Goal: Task Accomplishment & Management: Complete application form

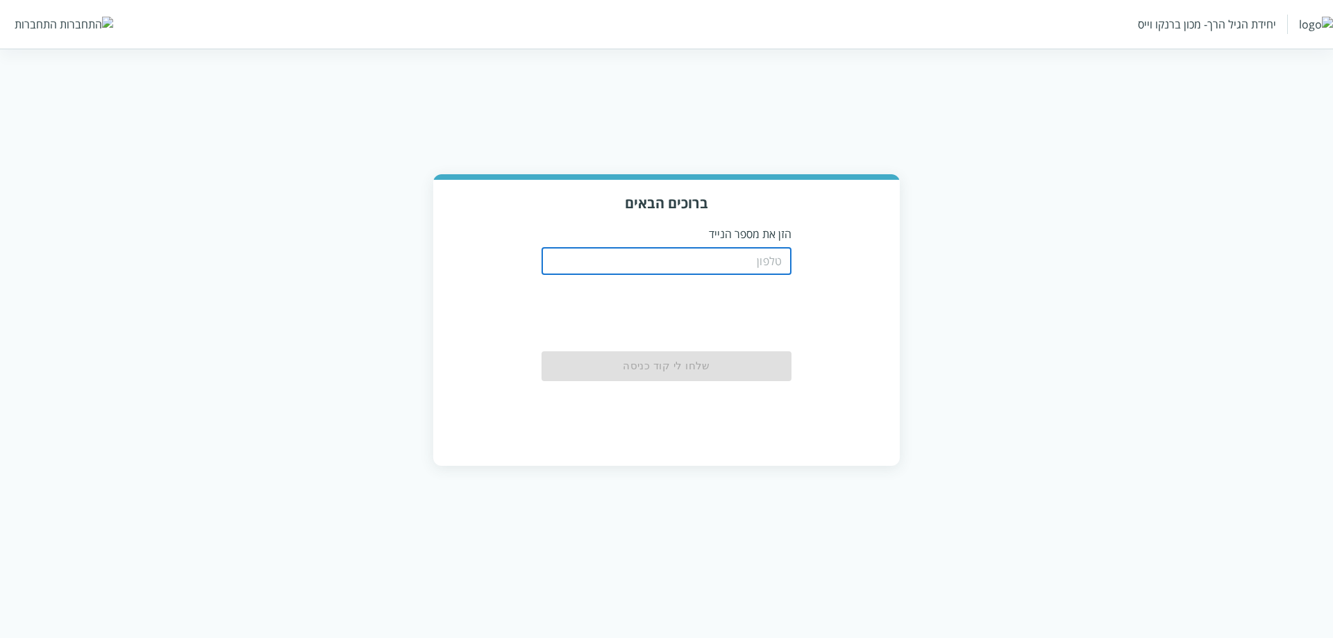
click at [725, 247] on input "tel" at bounding box center [666, 261] width 250 height 28
type input "0511123160"
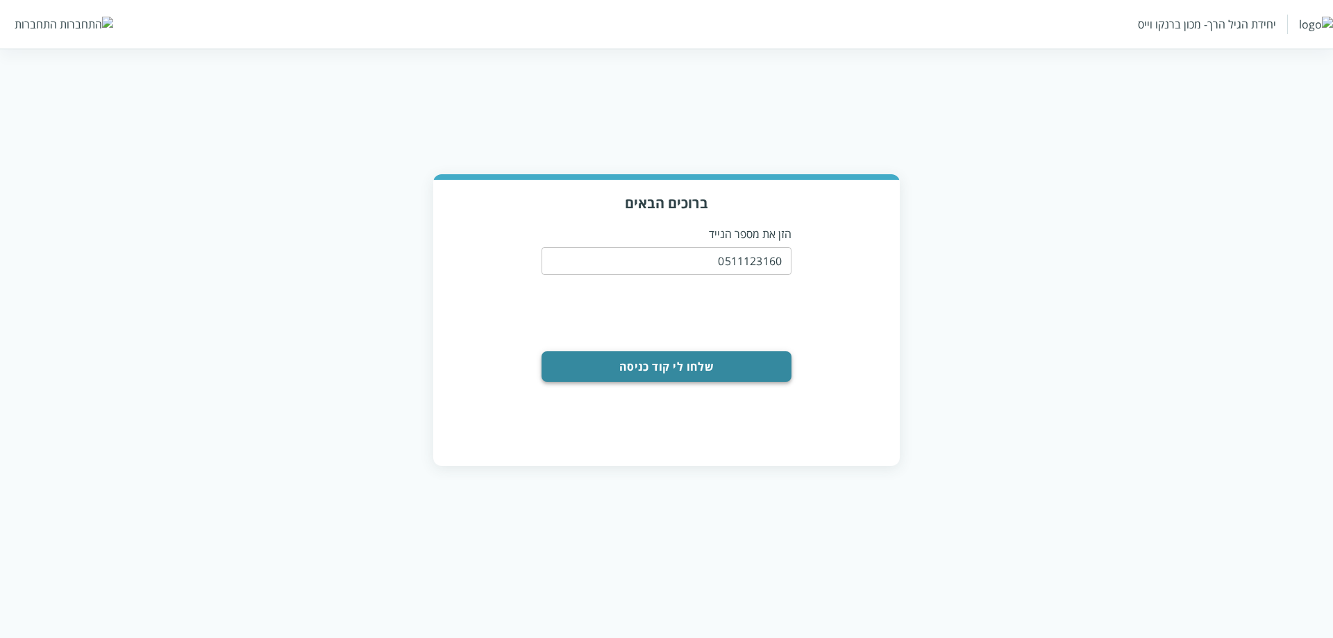
click at [728, 367] on button "שלחו לי קוד כניסה" at bounding box center [666, 366] width 250 height 31
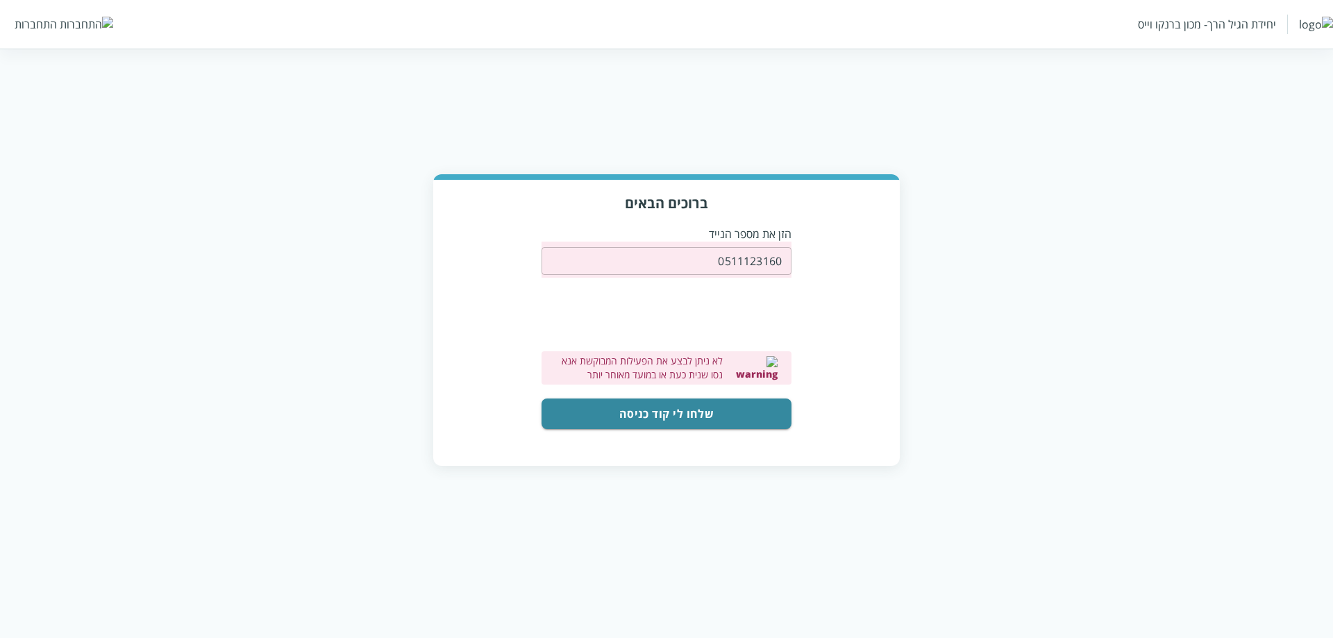
click at [739, 412] on button "שלחו לי קוד כניסה" at bounding box center [666, 413] width 250 height 31
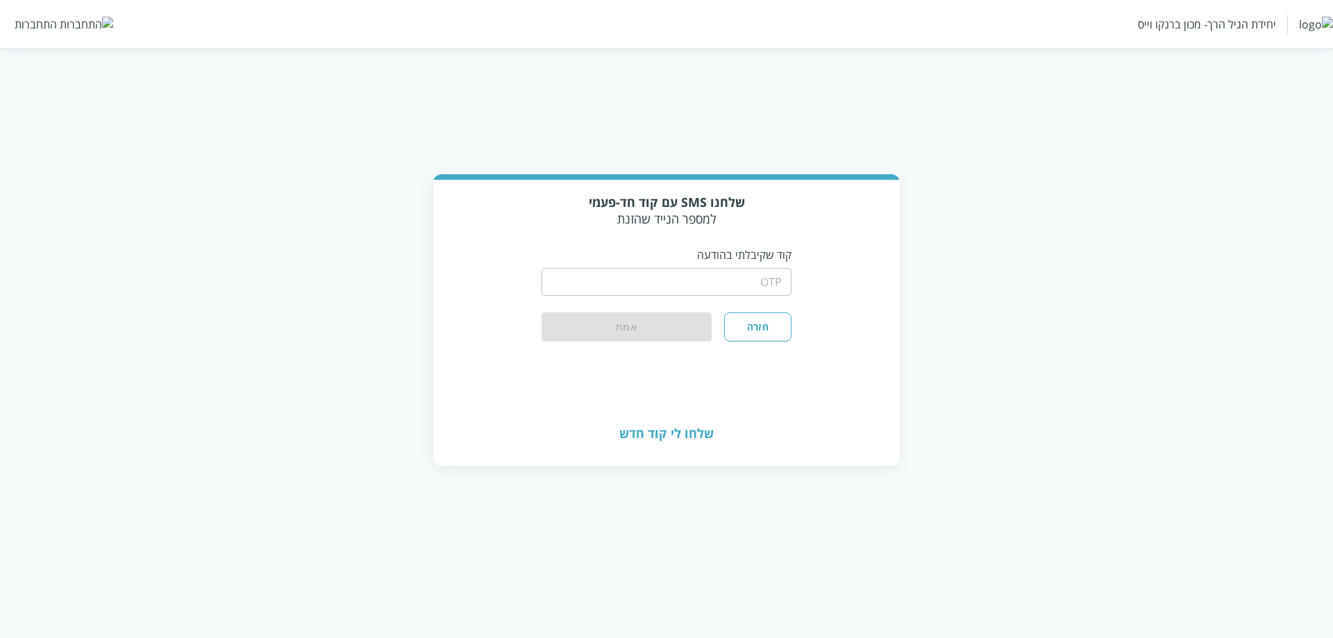
click at [758, 283] on input "string" at bounding box center [666, 282] width 250 height 28
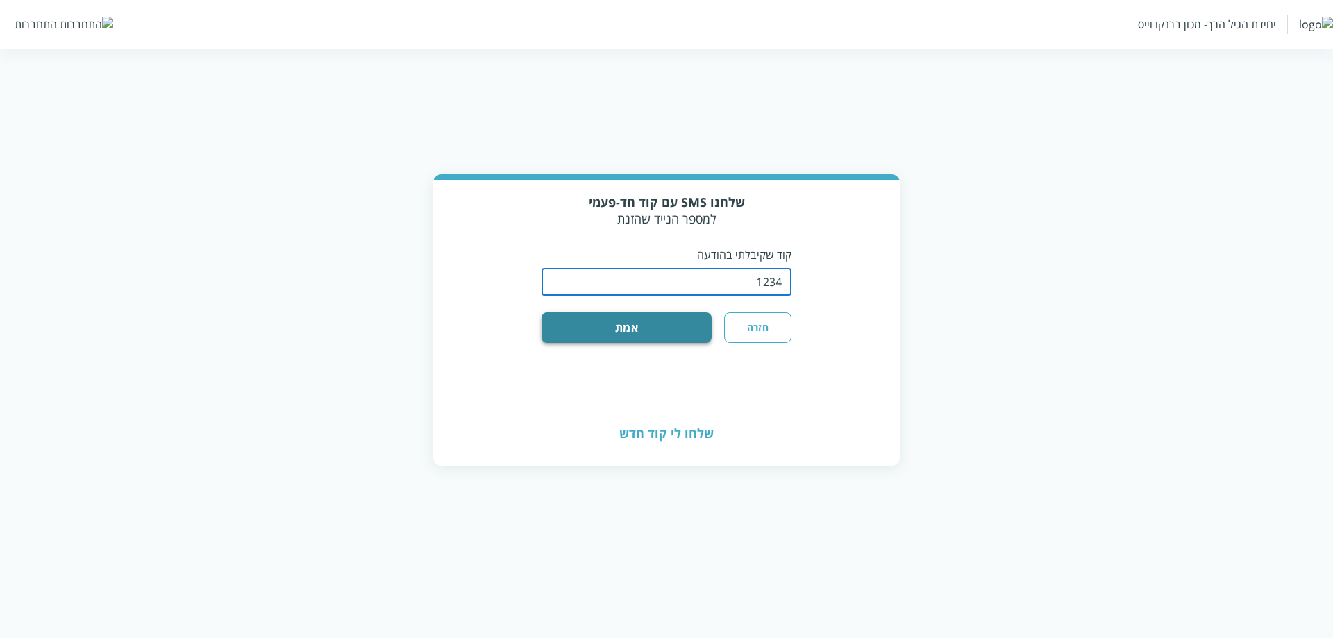
type input "1234"
click at [563, 312] on button "אמת" at bounding box center [626, 327] width 170 height 31
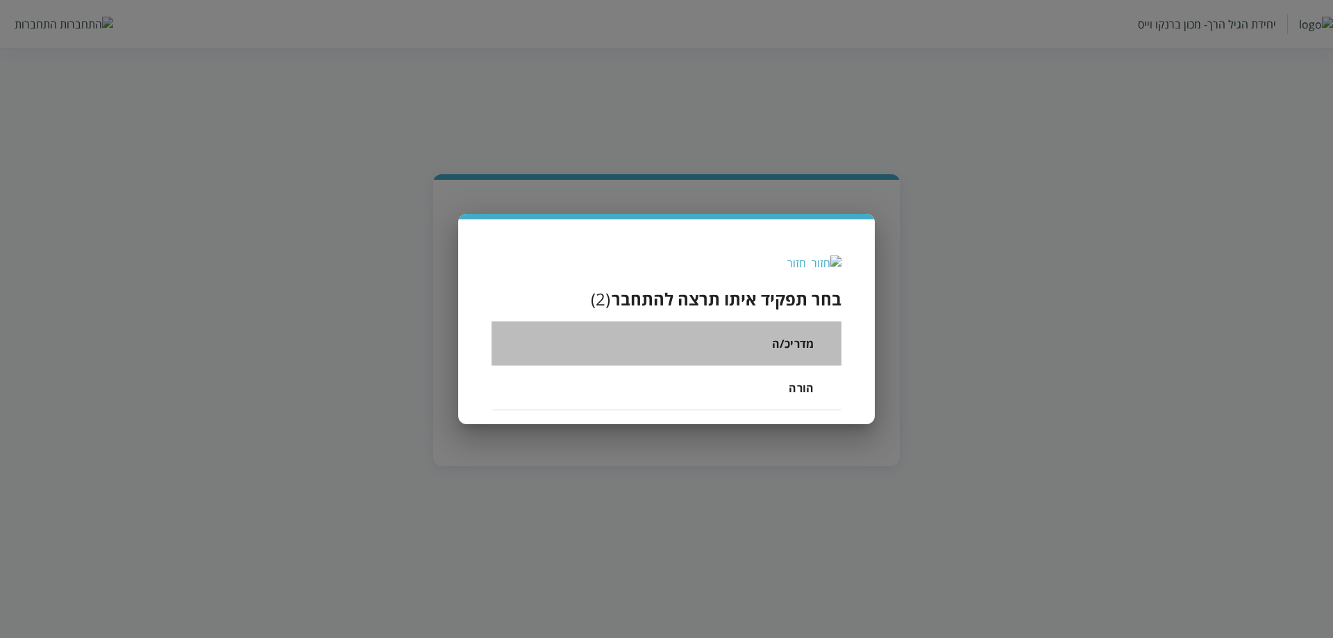
click at [782, 348] on span "מדריכ/ה" at bounding box center [793, 343] width 42 height 17
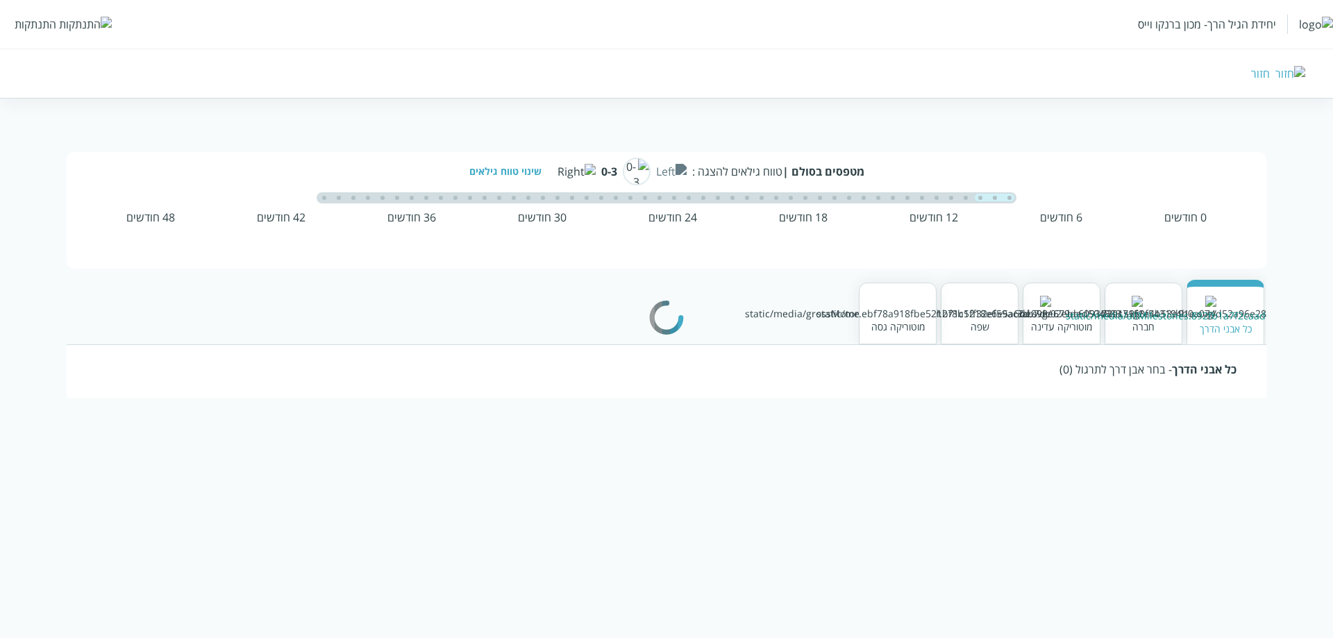
click at [1302, 76] on img at bounding box center [1290, 73] width 30 height 15
click at [1291, 69] on div "חזור" at bounding box center [972, 73] width 666 height 15
click at [1294, 74] on div "חזור" at bounding box center [972, 73] width 666 height 15
click at [1296, 78] on img at bounding box center [1290, 73] width 30 height 15
click at [1299, 78] on img at bounding box center [1290, 73] width 30 height 15
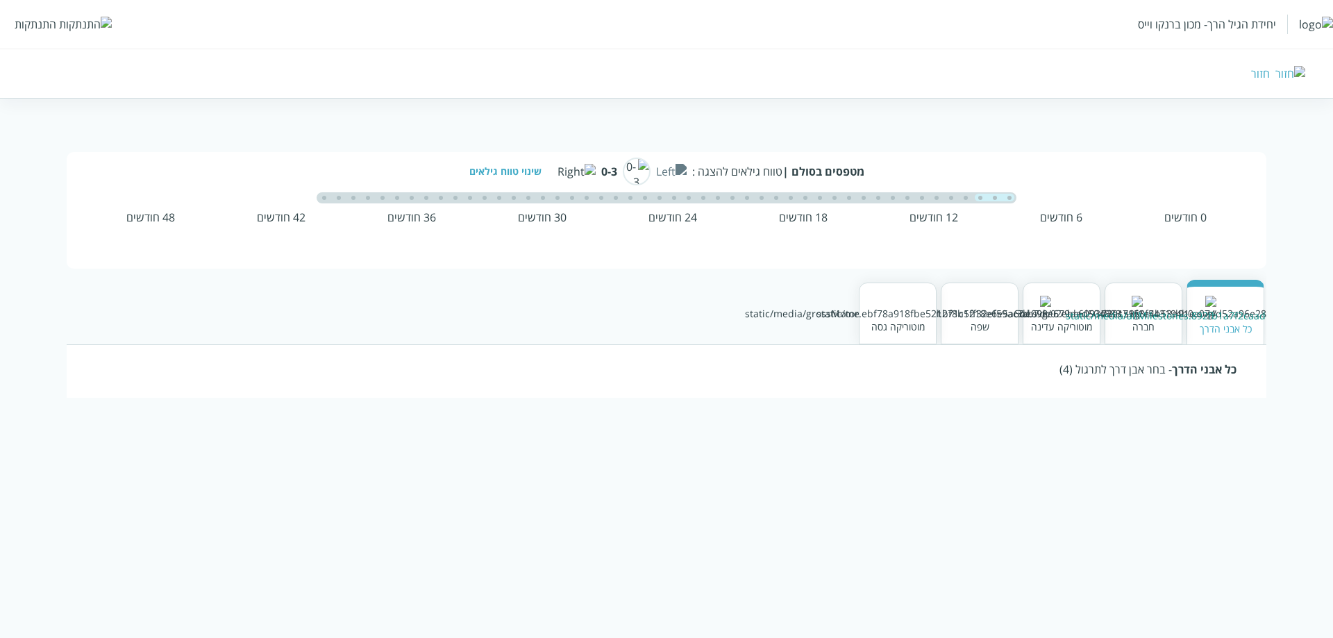
click at [1300, 73] on img at bounding box center [1290, 73] width 30 height 15
click at [17, 26] on div "התנתקות" at bounding box center [36, 24] width 42 height 15
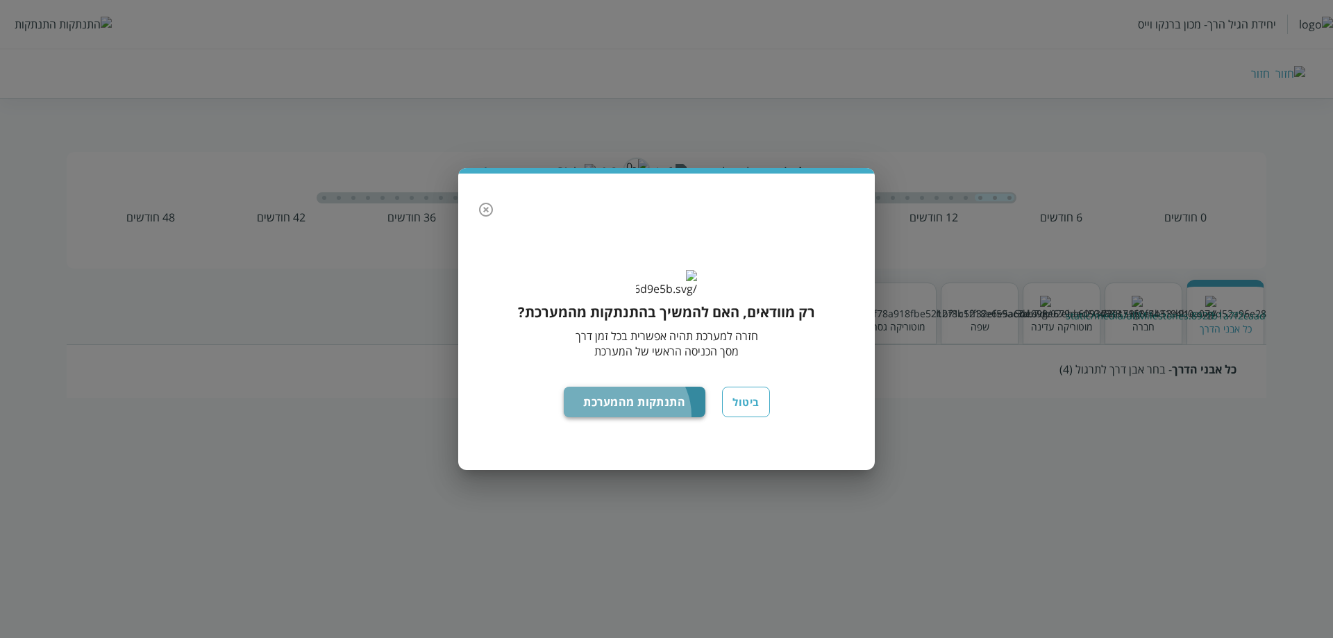
click at [635, 417] on button "התנתקות מהמערכת" at bounding box center [635, 402] width 142 height 31
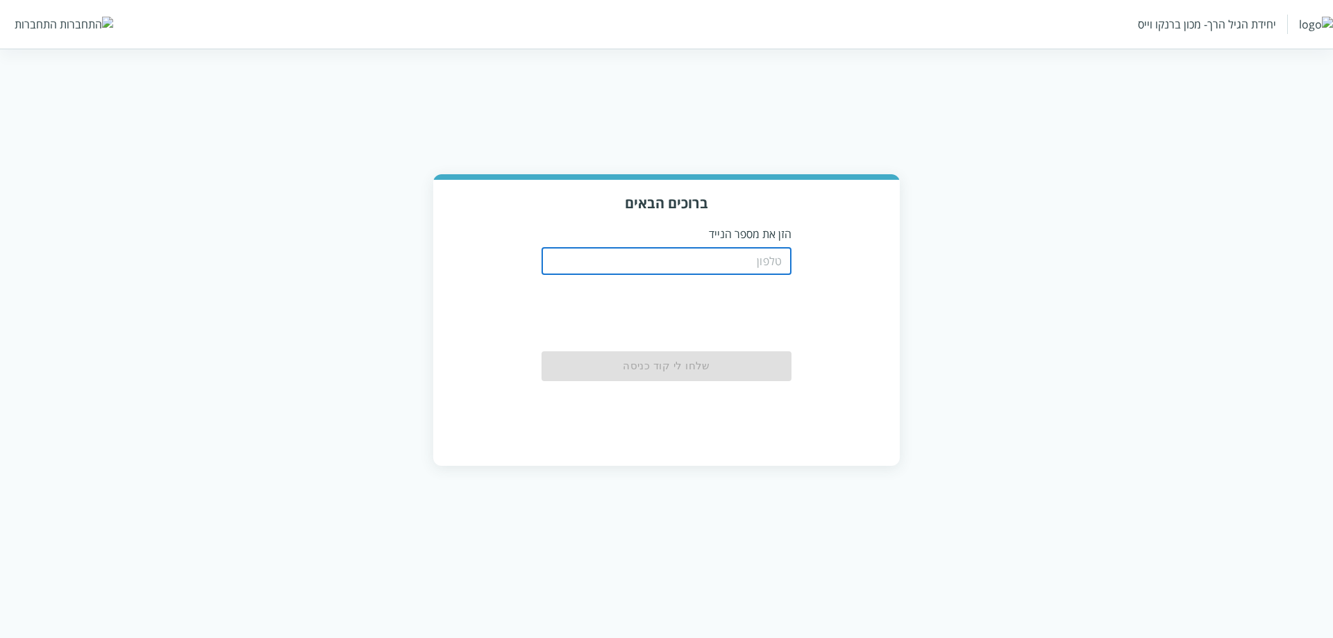
click at [739, 262] on input "tel" at bounding box center [666, 261] width 250 height 28
type input "0511123160"
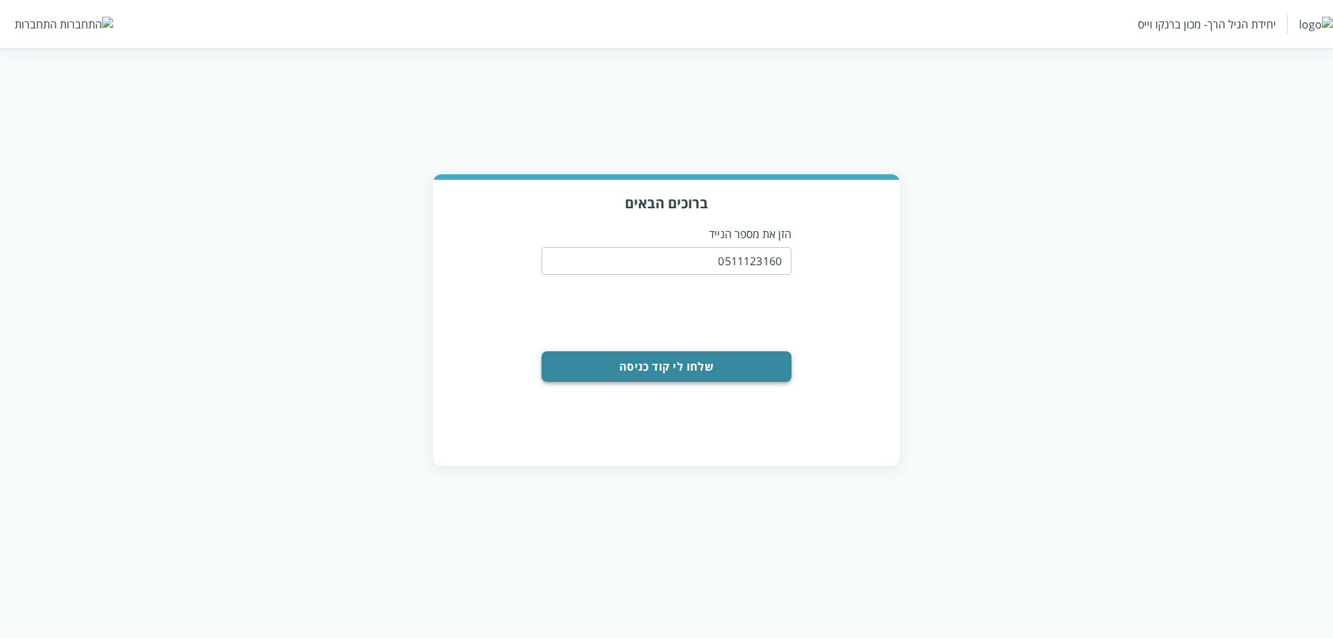
click at [721, 362] on button "שלחו לי קוד כניסה" at bounding box center [666, 366] width 250 height 31
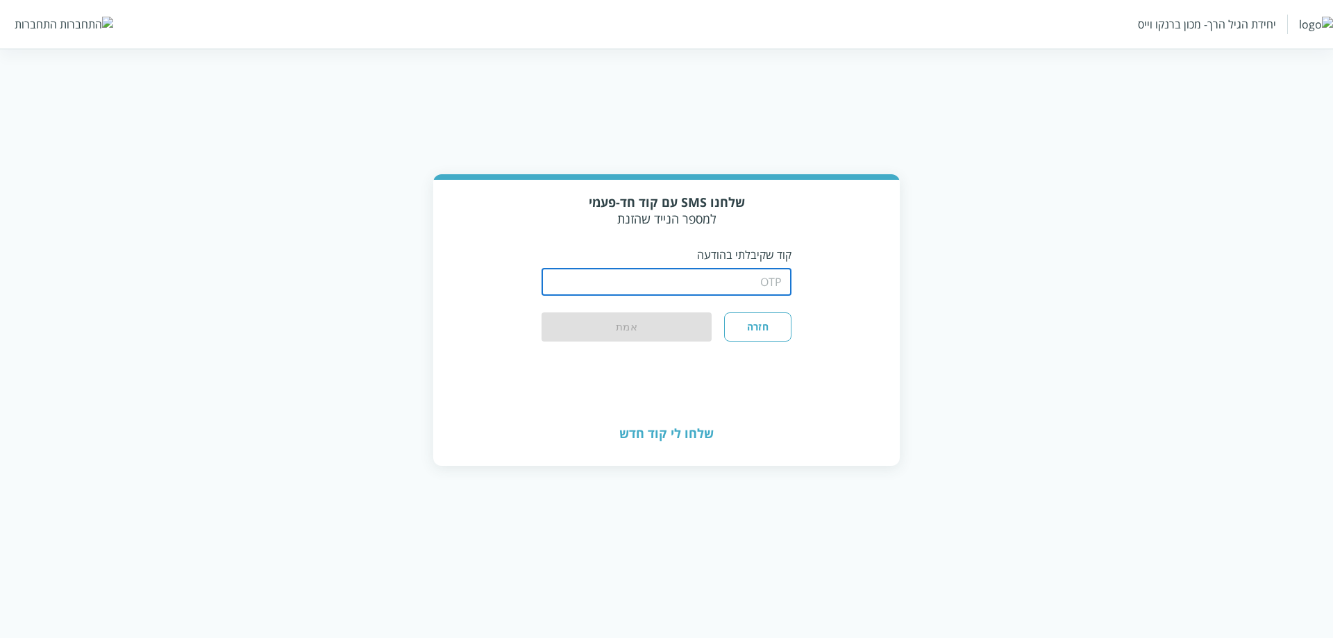
click at [731, 269] on input "string" at bounding box center [666, 282] width 250 height 28
type input "1234"
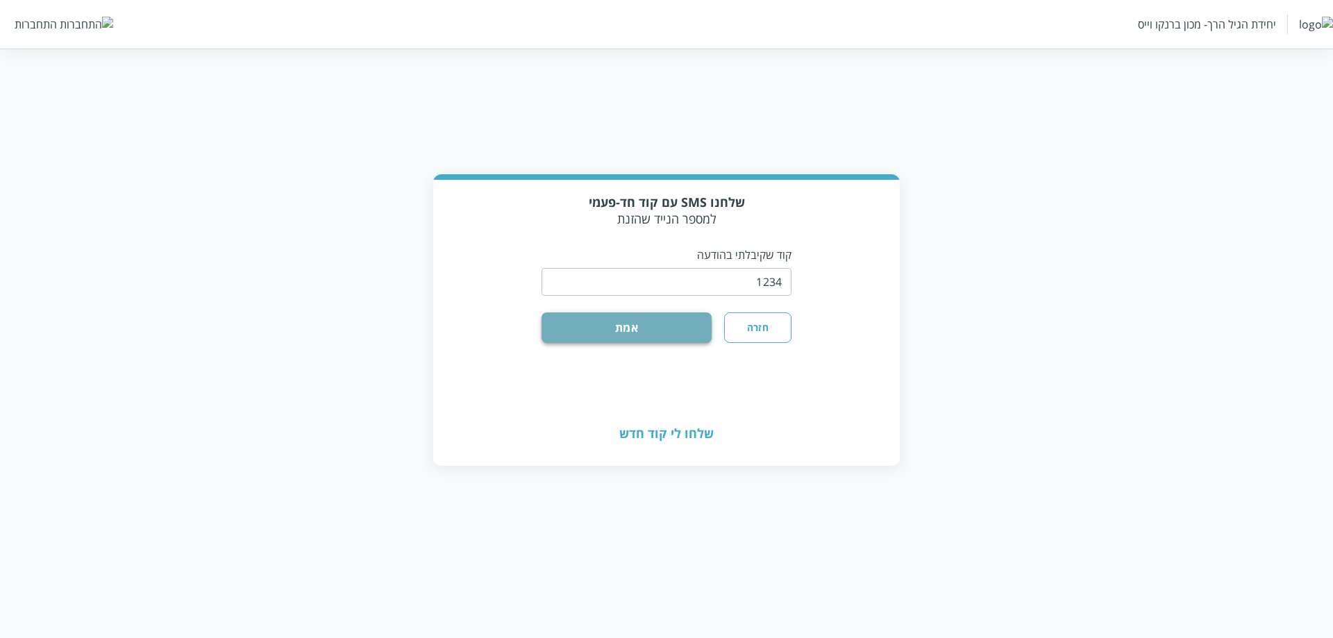
click at [570, 324] on button "אמת" at bounding box center [626, 327] width 170 height 31
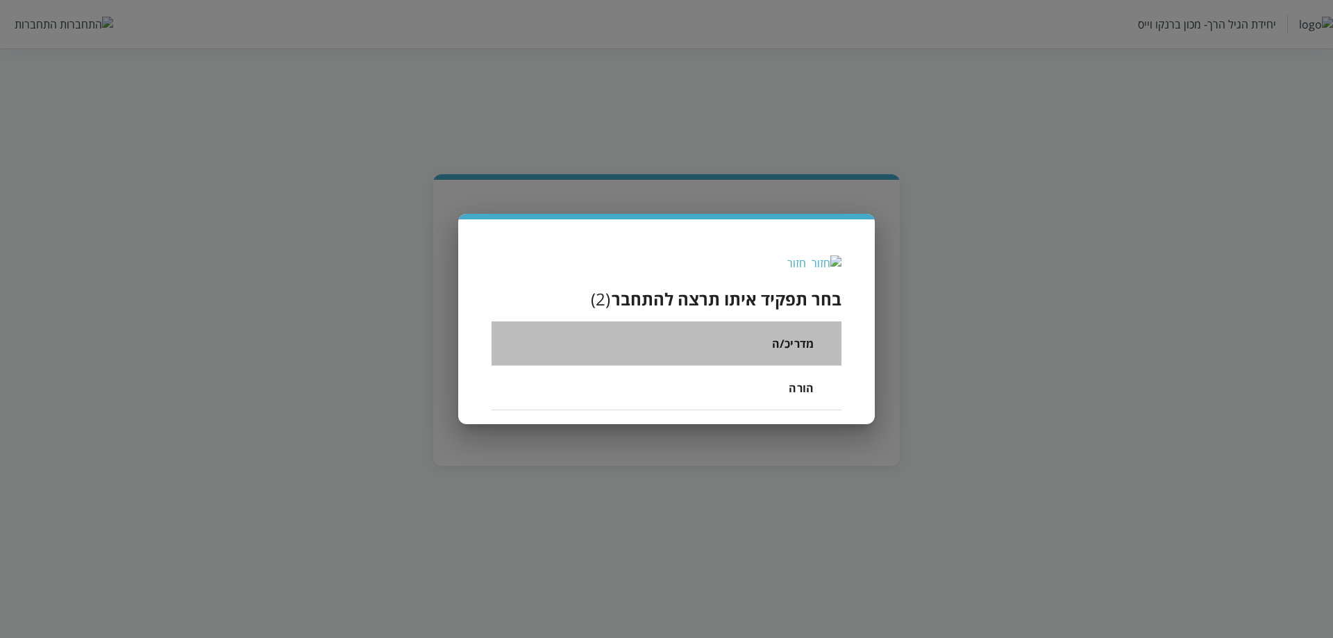
click at [768, 351] on li "מדריכ/ה" at bounding box center [666, 343] width 350 height 44
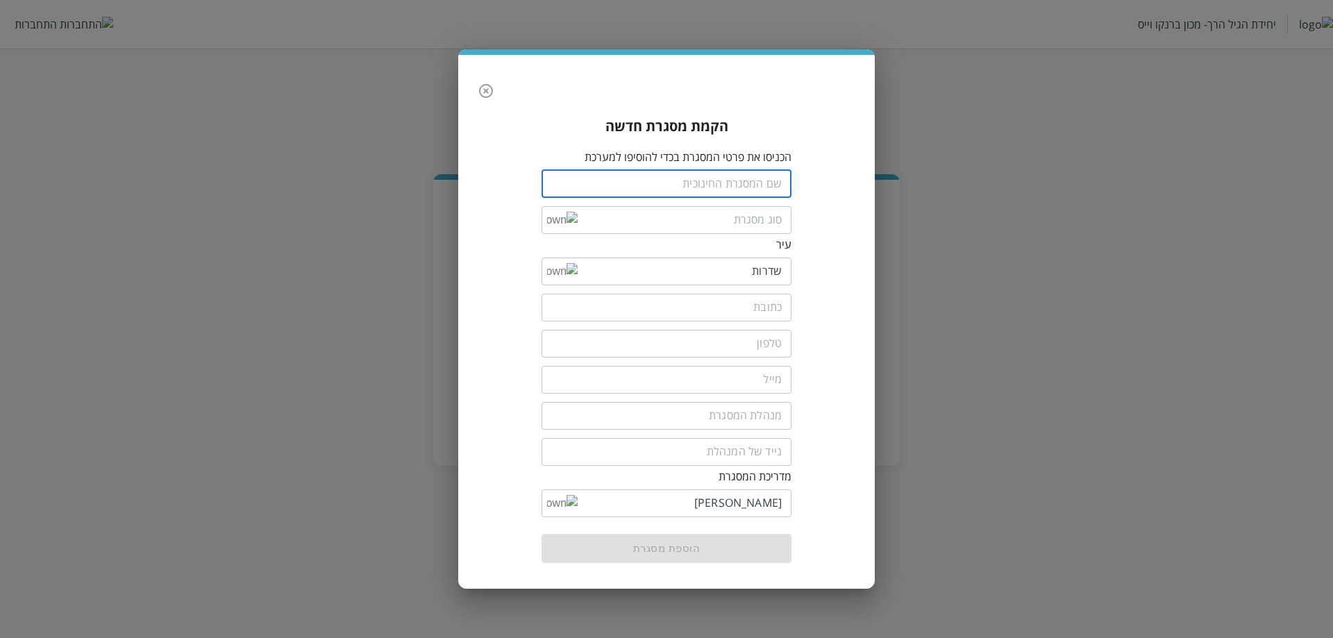
click at [755, 187] on input "text" at bounding box center [666, 184] width 250 height 28
click at [491, 100] on button "button" at bounding box center [486, 91] width 28 height 28
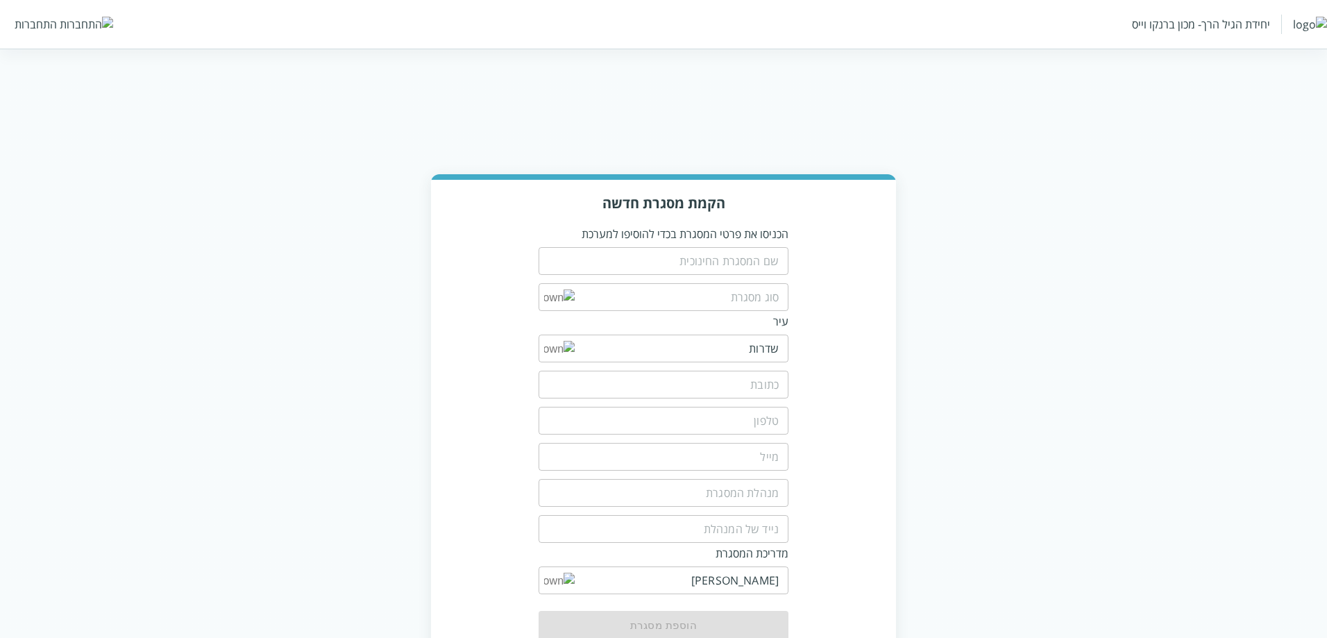
click at [684, 254] on input "text" at bounding box center [664, 261] width 250 height 28
click at [35, 25] on div "התחברות" at bounding box center [36, 24] width 42 height 15
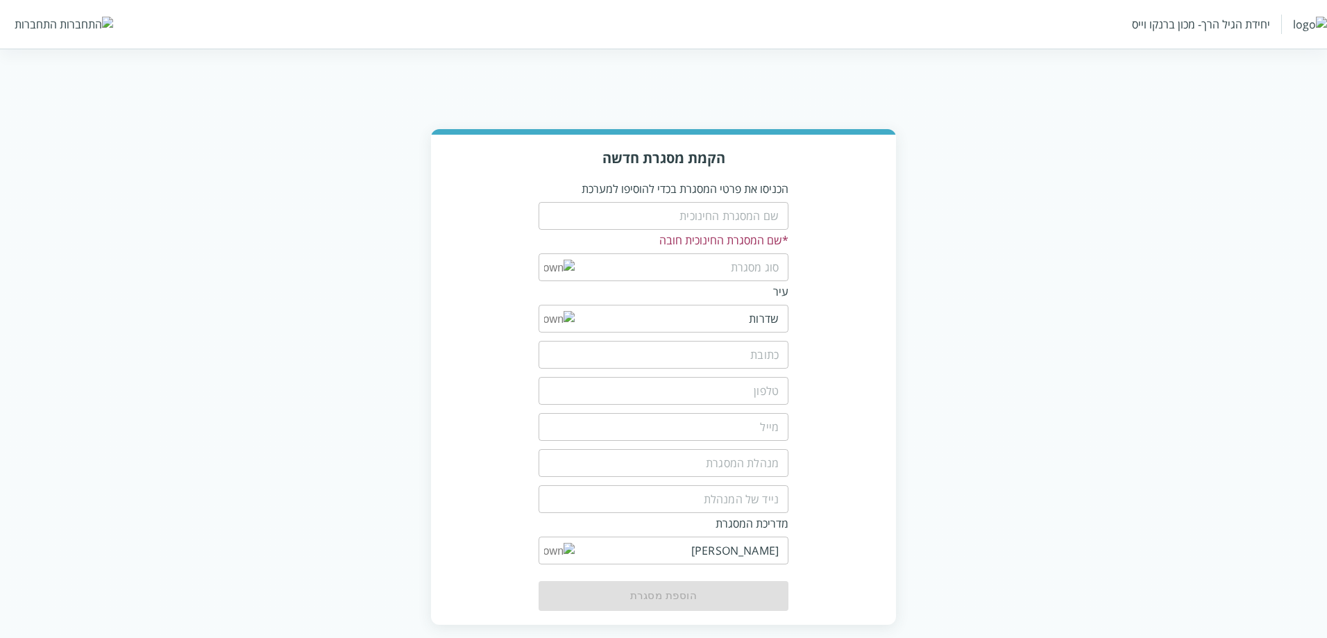
scroll to position [46, 0]
click at [732, 539] on input "list" at bounding box center [677, 550] width 204 height 28
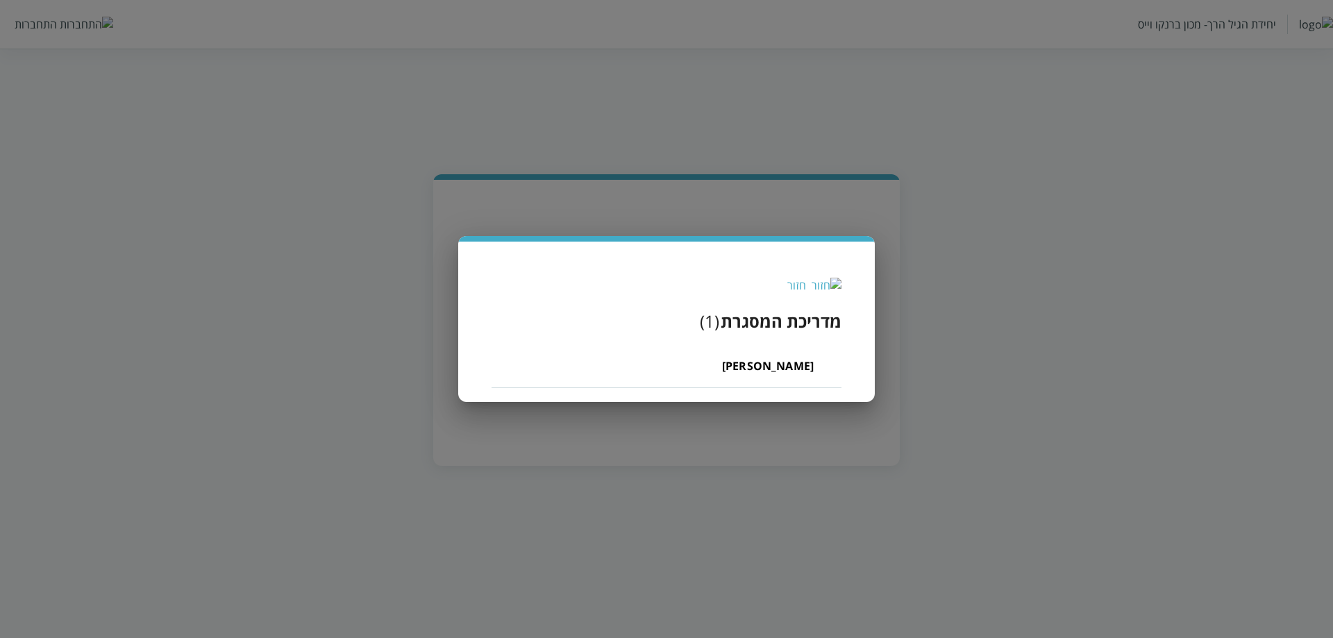
click at [832, 284] on img at bounding box center [827, 285] width 30 height 15
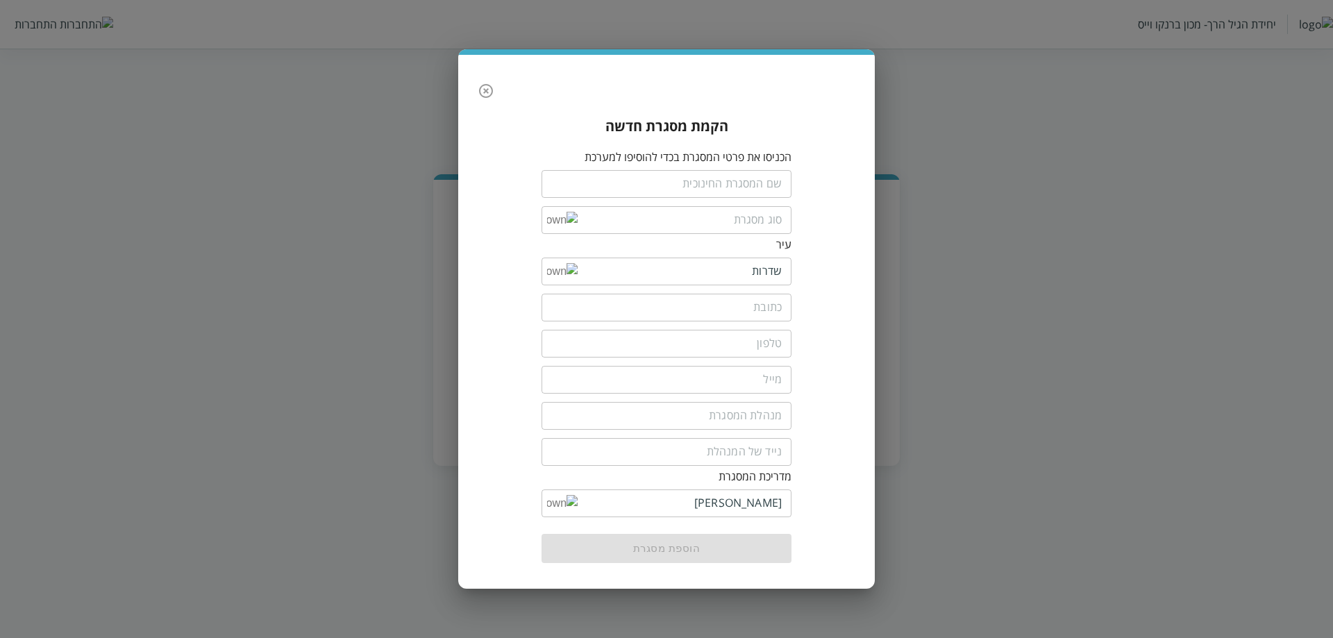
click at [471, 96] on div "הקמת מסגרת חדשה הכניסו את פרטי המסגרת בכדי להוסיפו למערכת ​ ​ עיר ​ ​ ​ ​ ​ ​ מ…" at bounding box center [666, 322] width 417 height 534
click at [485, 99] on icon "button" at bounding box center [486, 91] width 17 height 17
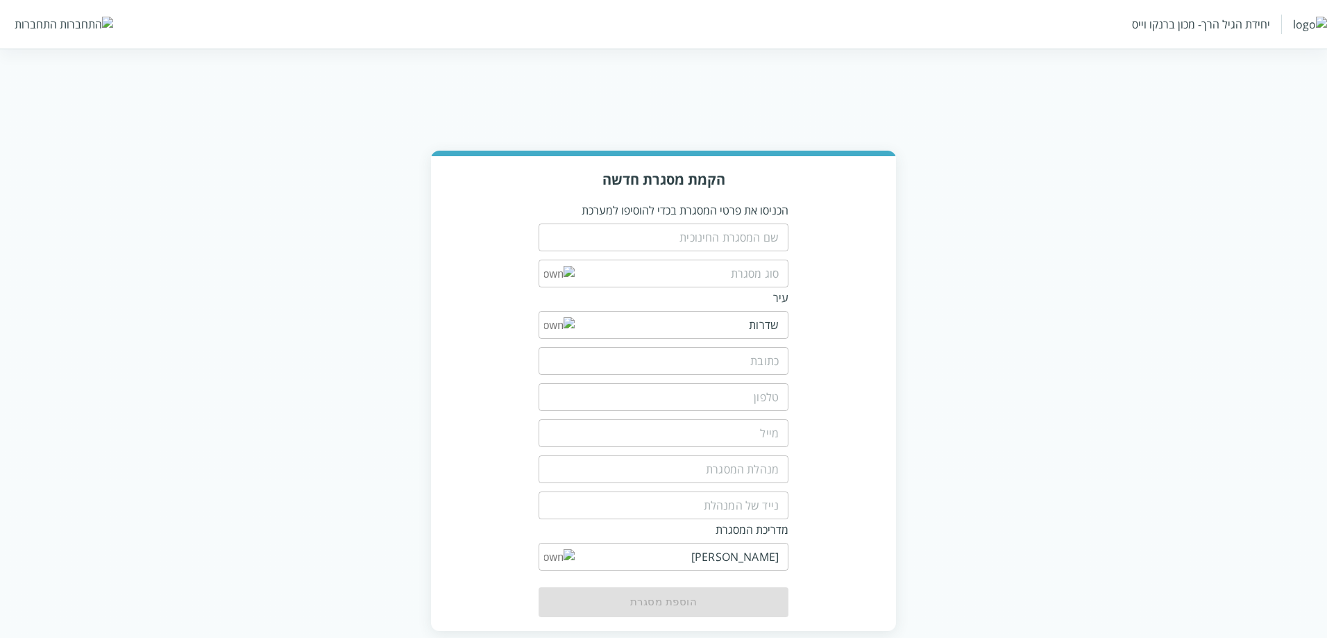
scroll to position [33, 0]
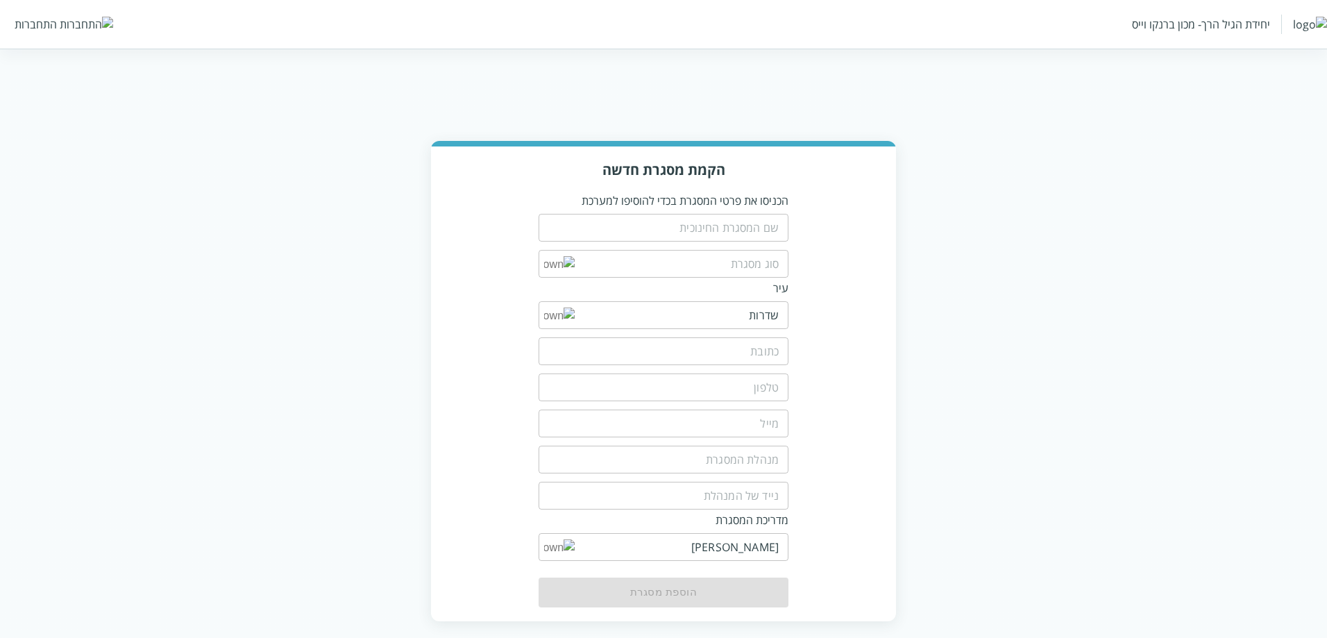
click at [35, 17] on div "יחידת הגיל הרך- מכון ברנקו וייס התחברות" at bounding box center [663, 24] width 1327 height 49
click at [48, 26] on div "התחברות" at bounding box center [36, 24] width 42 height 15
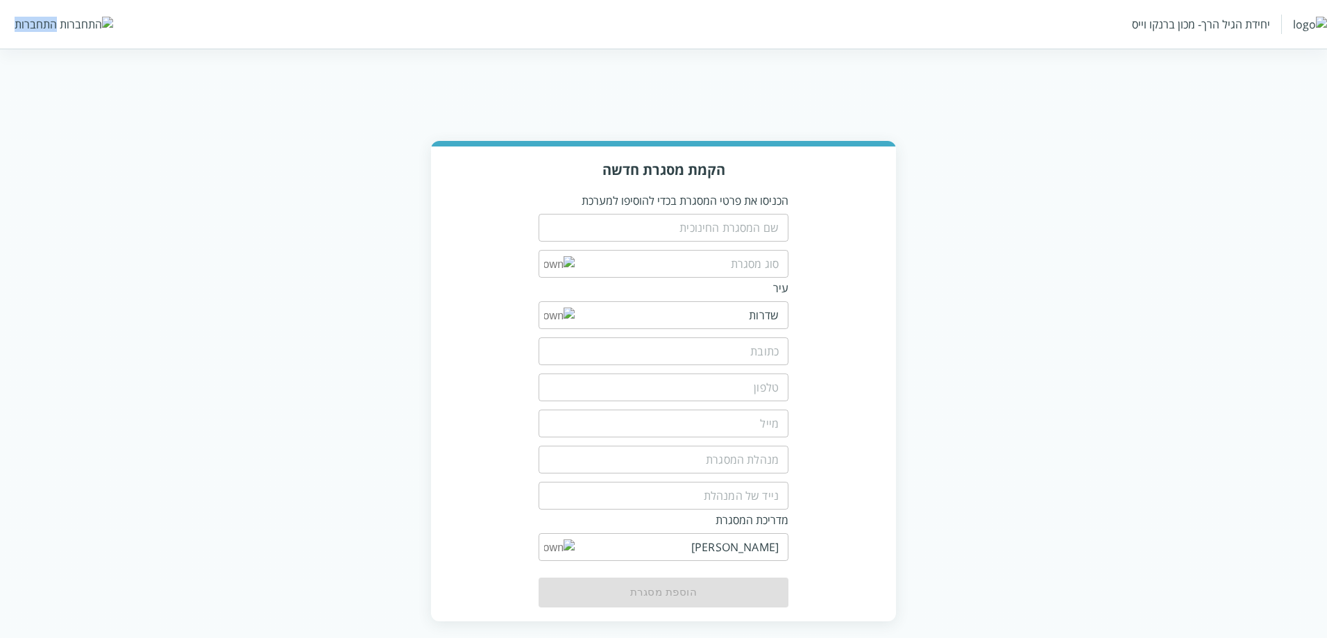
click at [48, 26] on div "התחברות" at bounding box center [36, 24] width 42 height 15
click at [467, 87] on html "יחידת הגיל הרך- מכון [PERSON_NAME] התחברות הקמת מסגרת חדשה הכניסו את פרטי המסגר…" at bounding box center [663, 308] width 1327 height 682
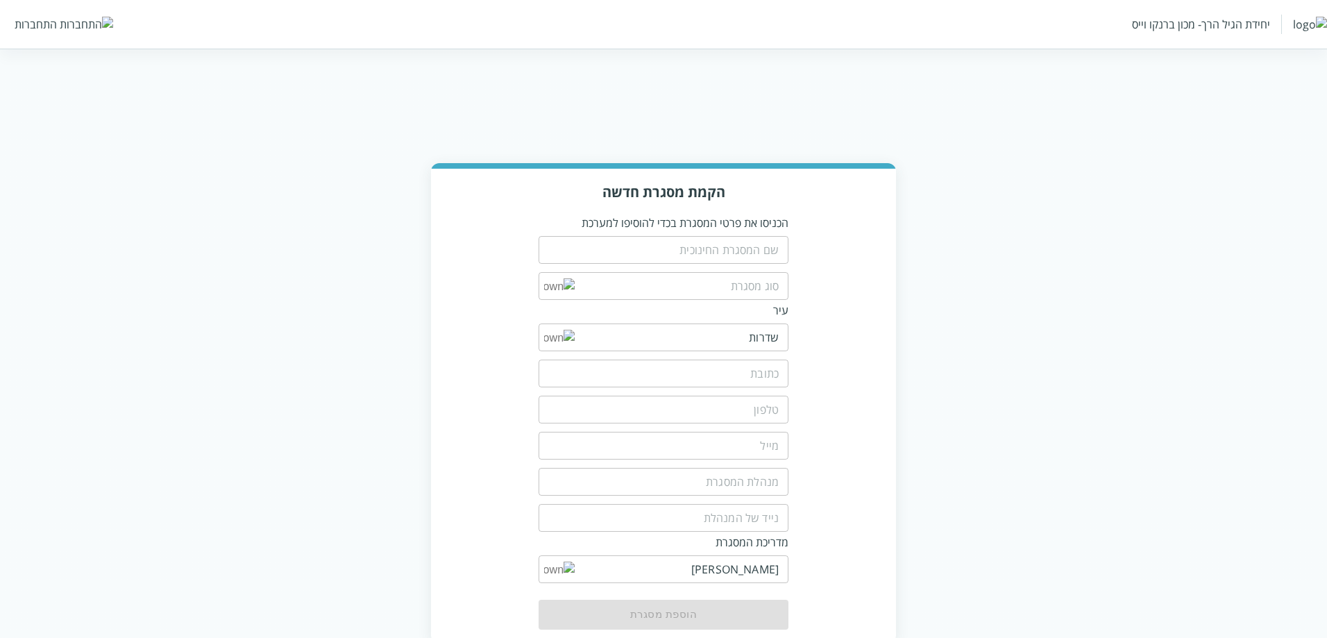
scroll to position [0, 0]
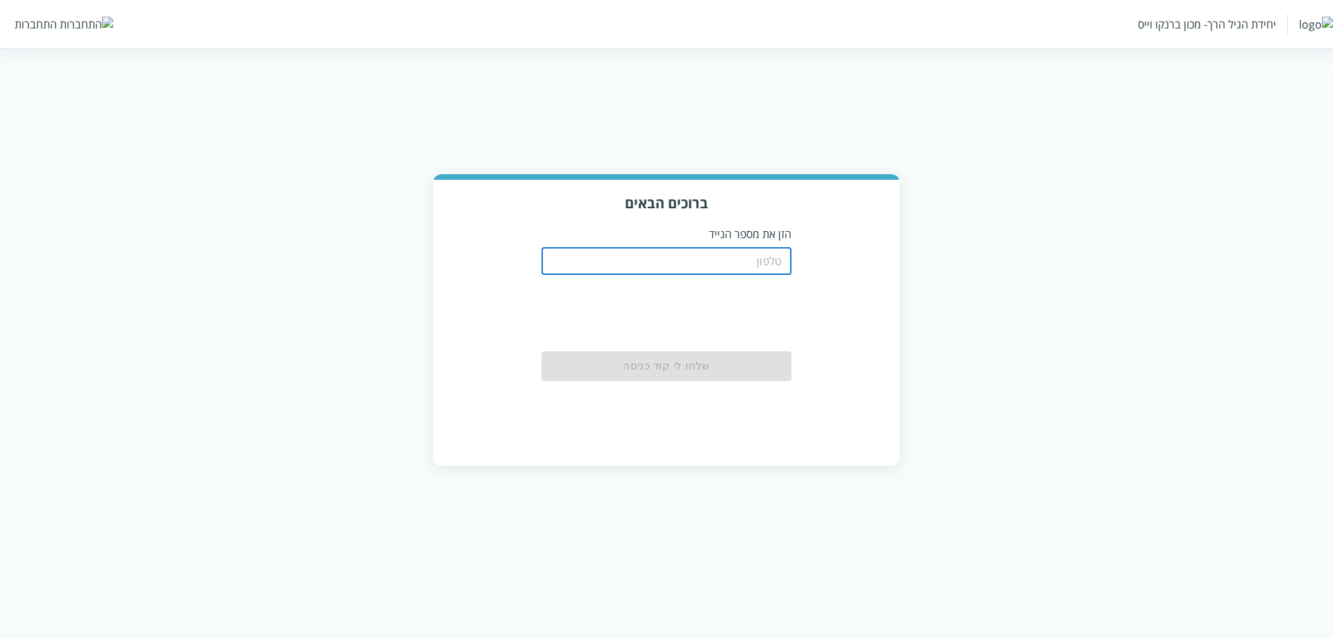
click at [727, 252] on input "tel" at bounding box center [666, 261] width 250 height 28
type input "0504544444"
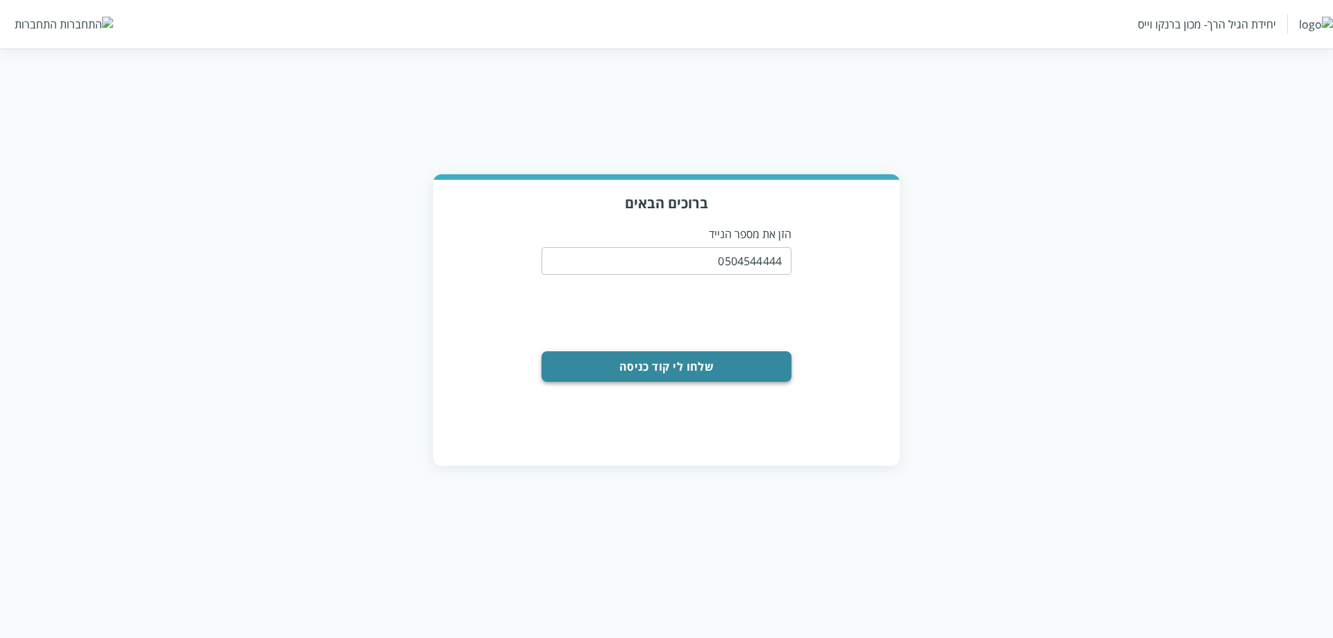
click at [734, 364] on button "שלחו לי קוד כניסה" at bounding box center [666, 366] width 250 height 31
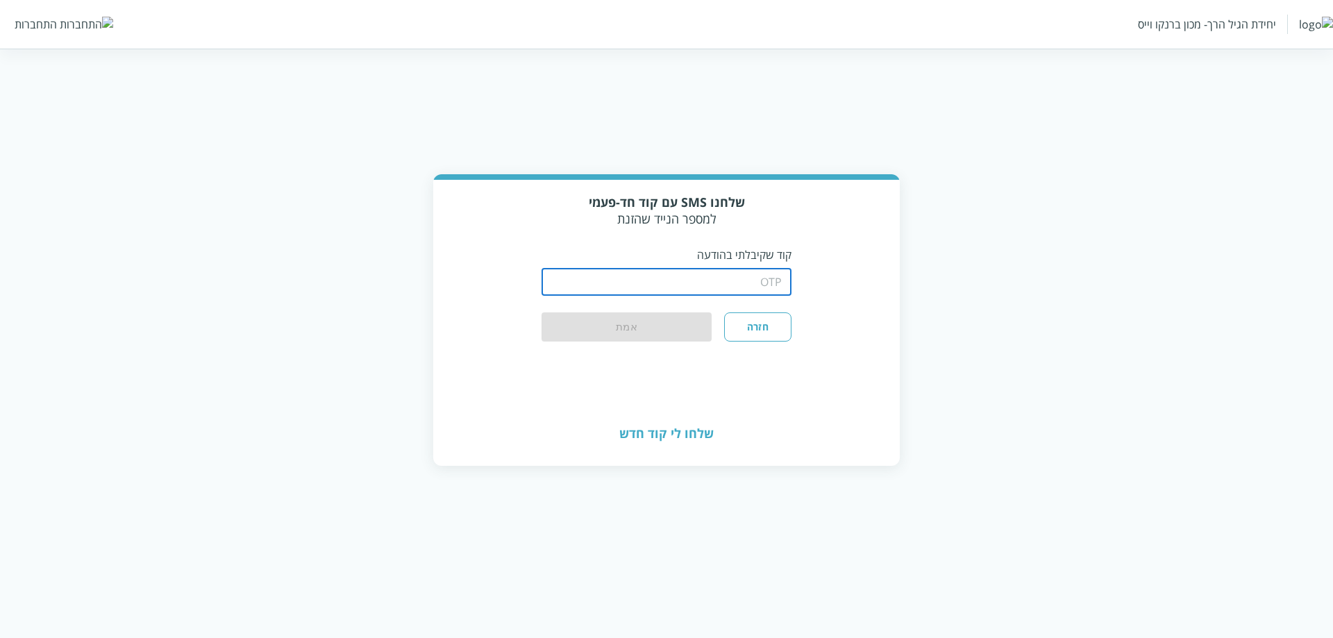
click at [752, 272] on input "string" at bounding box center [666, 282] width 250 height 28
type input "1234"
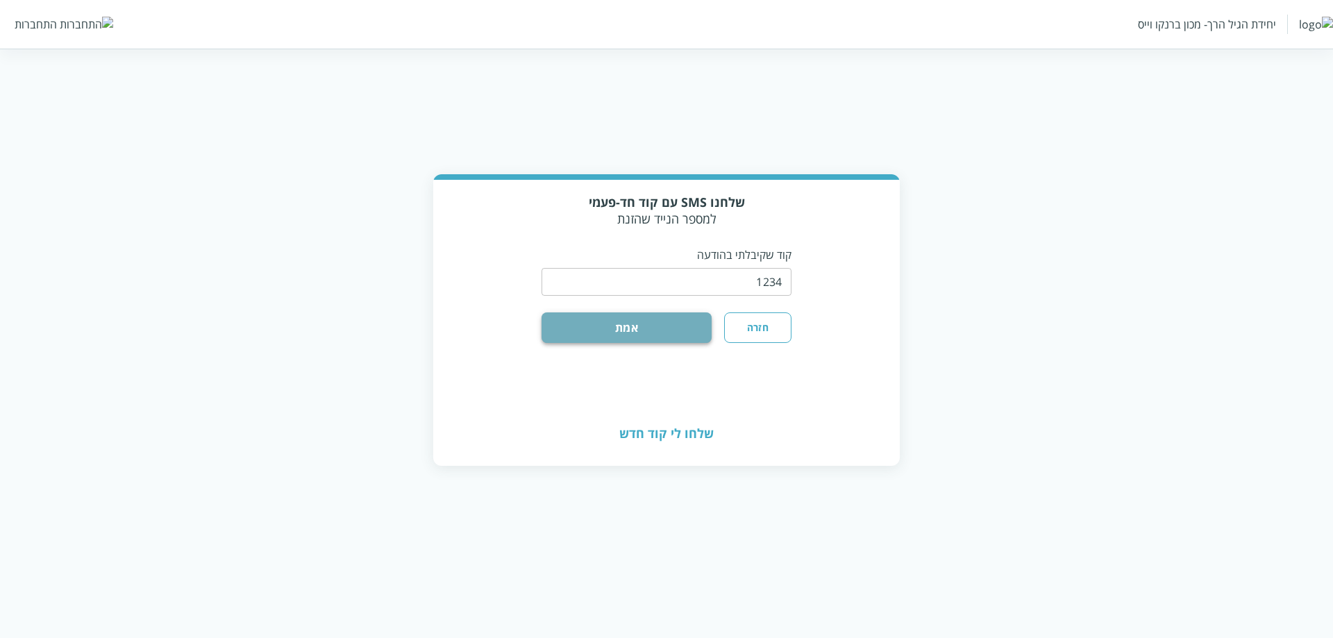
click at [578, 325] on button "אמת" at bounding box center [626, 327] width 170 height 31
